Goal: Transaction & Acquisition: Purchase product/service

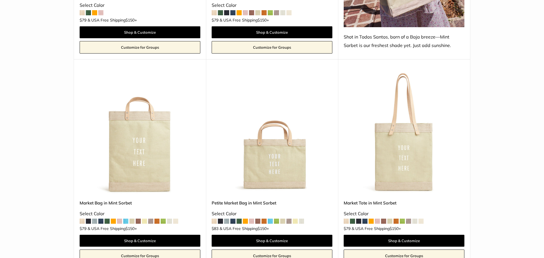
click at [539, 48] on html "Add $150 for USA FREE SHIPPING! Help Center Text Us Email Us *** *** *** *** **…" at bounding box center [272, 129] width 544 height 258
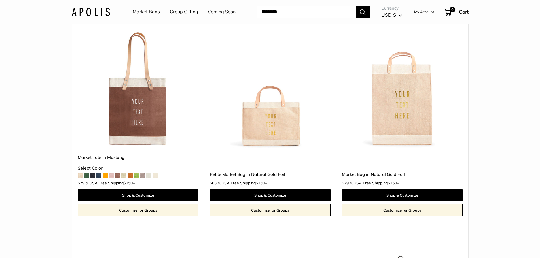
scroll to position [1793, 0]
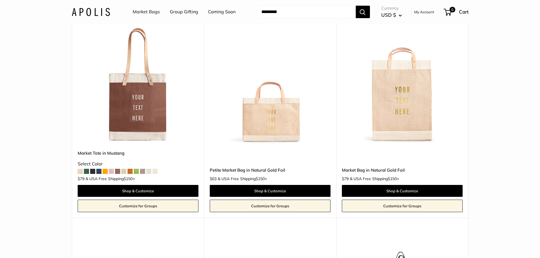
click at [292, 185] on link "Shop & Customize" at bounding box center [270, 191] width 121 height 12
click at [283, 200] on link "Customize for Groups" at bounding box center [270, 206] width 121 height 12
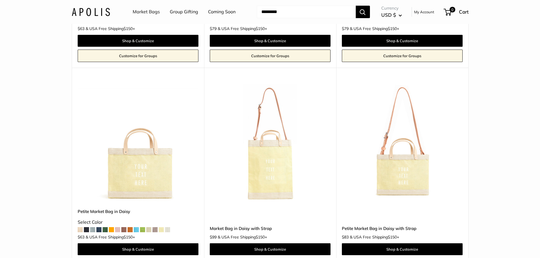
scroll to position [1067, 0]
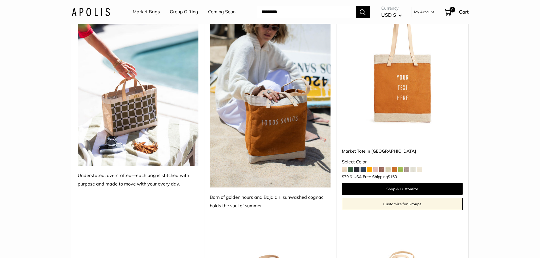
scroll to position [903, 0]
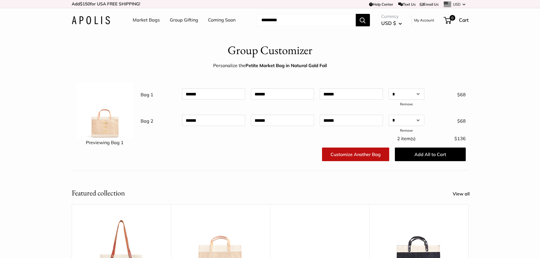
scroll to position [28, 0]
